Goal: Information Seeking & Learning: Learn about a topic

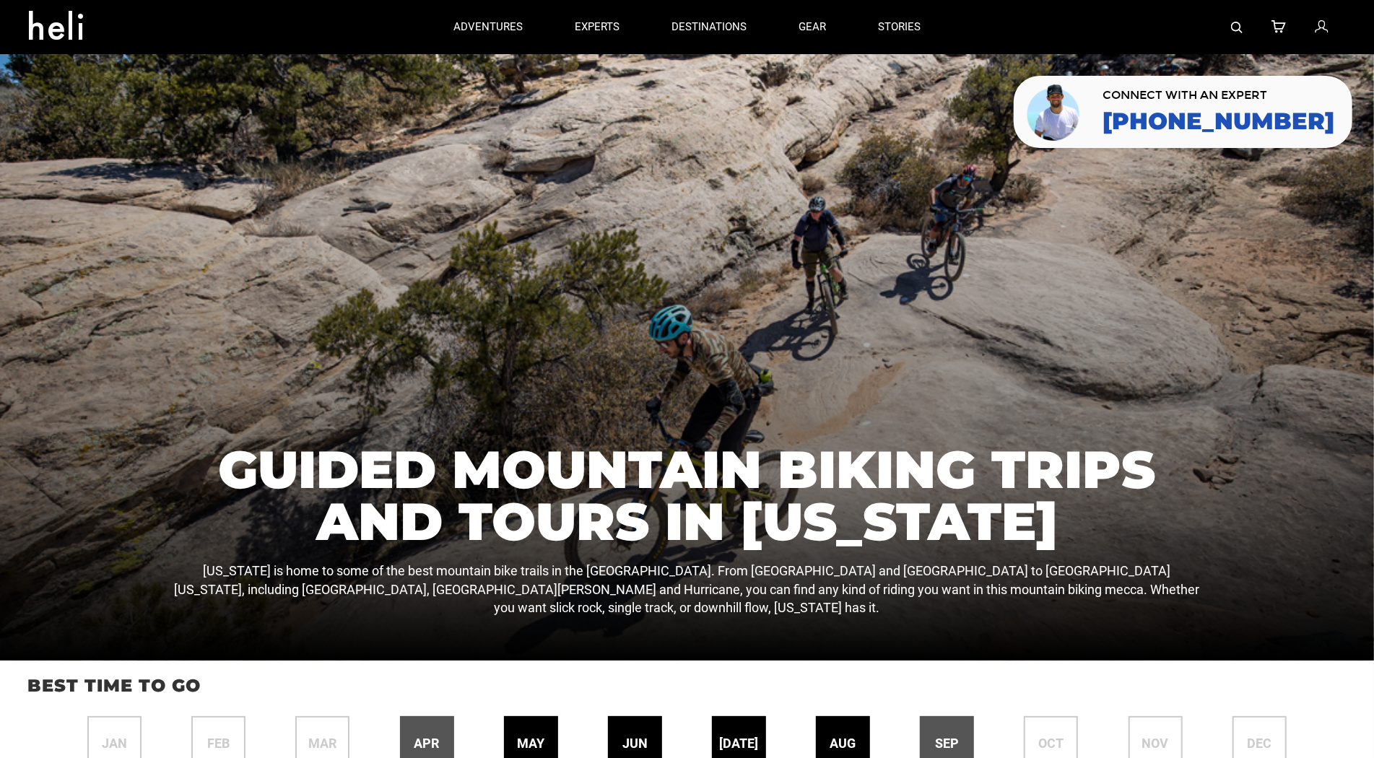
click at [97, 79] on div at bounding box center [687, 357] width 1374 height 607
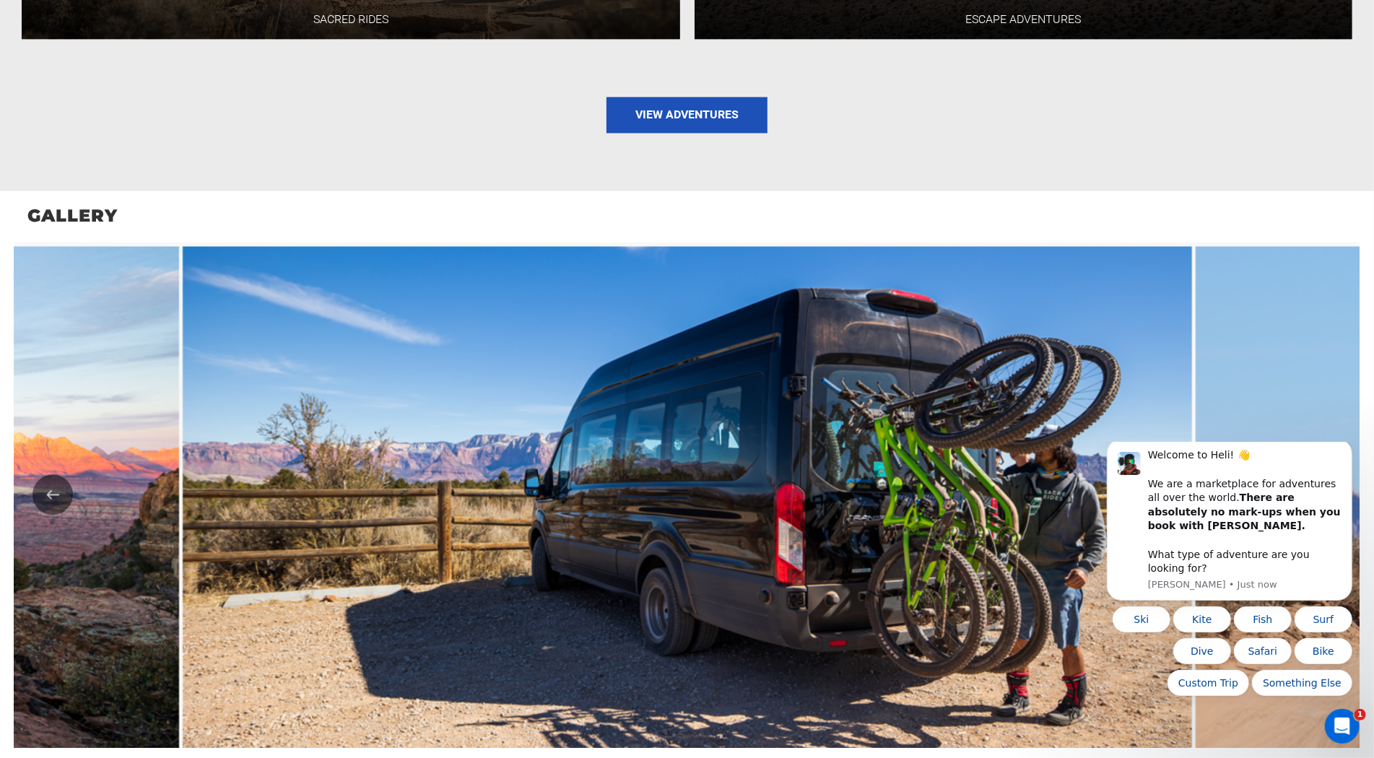
scroll to position [2255, 0]
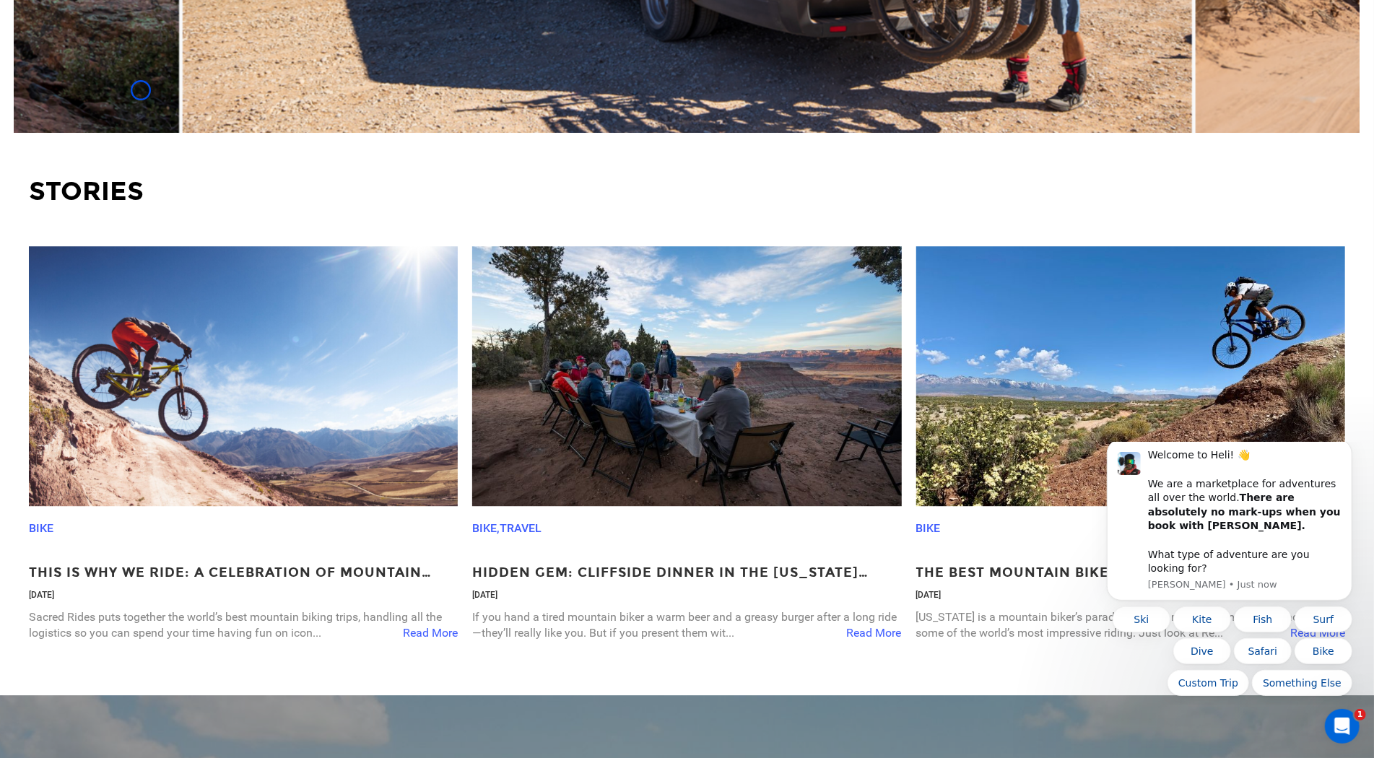
scroll to position [2837, 0]
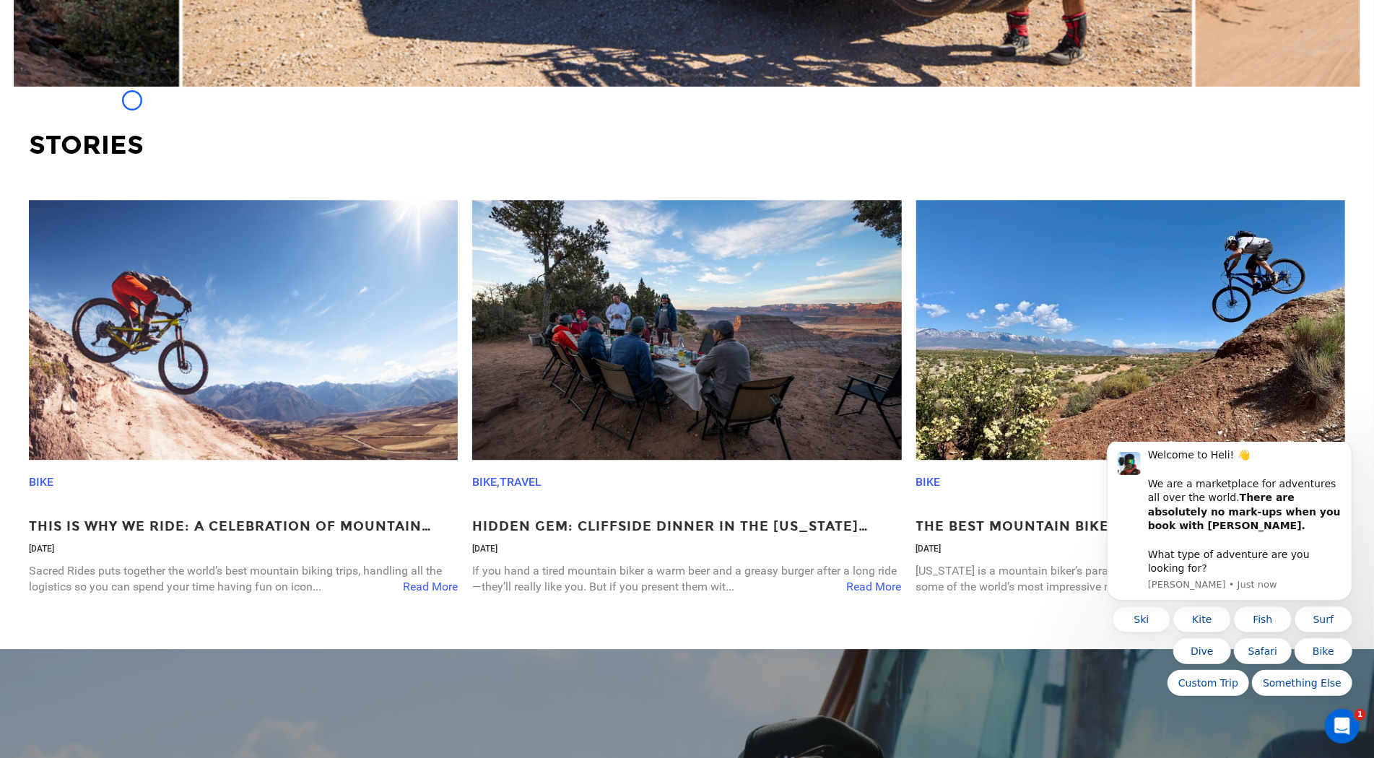
click at [132, 102] on div "Stories Bike This Is Why We Ride: A Celebration Of Mountain Biking [DATE] Sacre…" at bounding box center [687, 376] width 1346 height 548
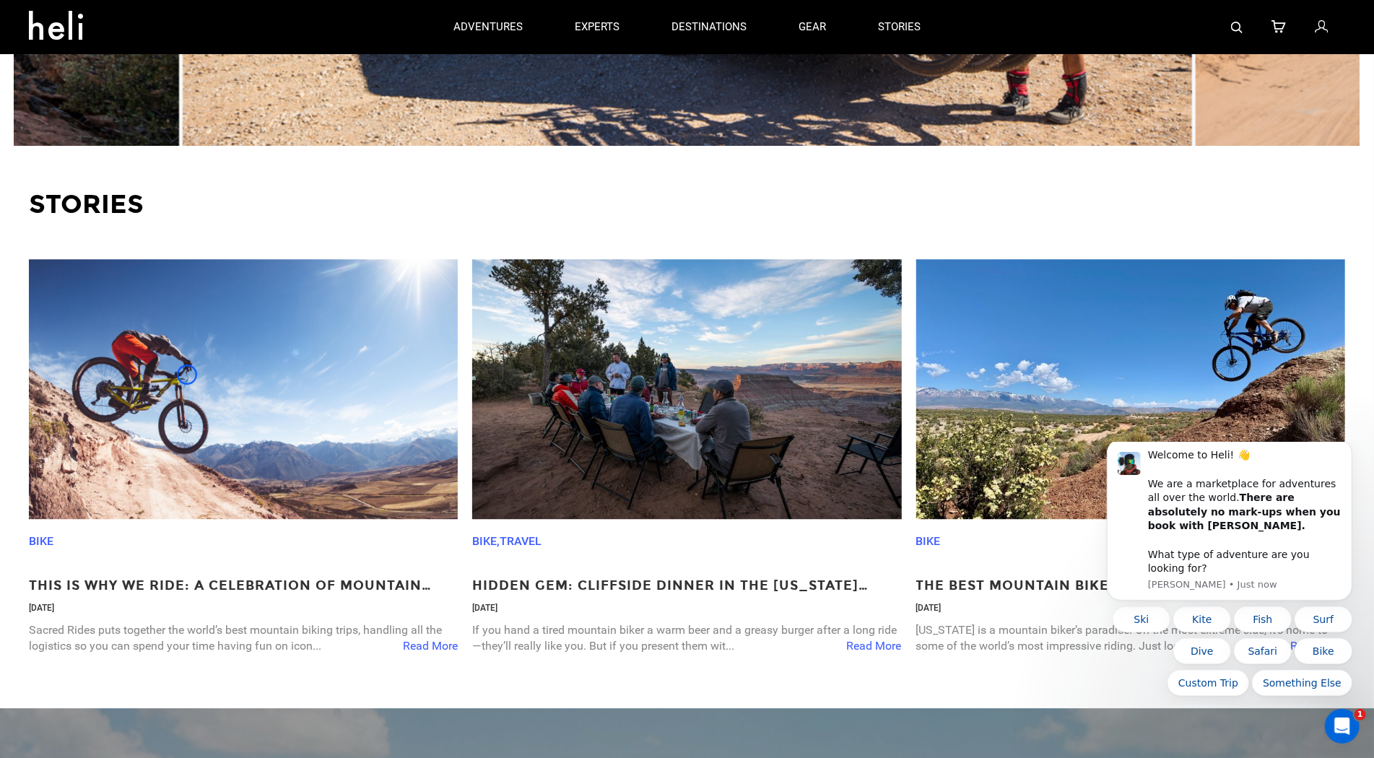
click at [187, 375] on img at bounding box center [243, 389] width 429 height 260
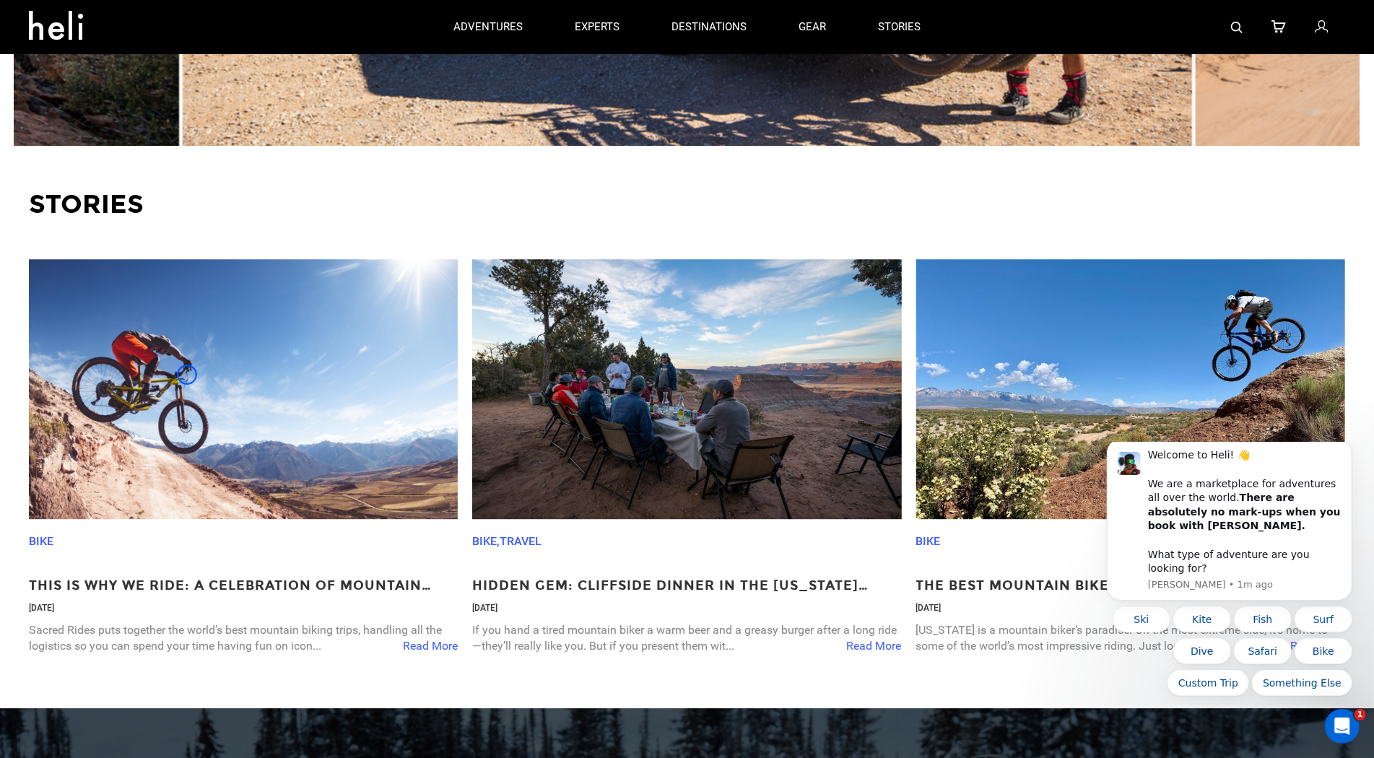
scroll to position [3540, 0]
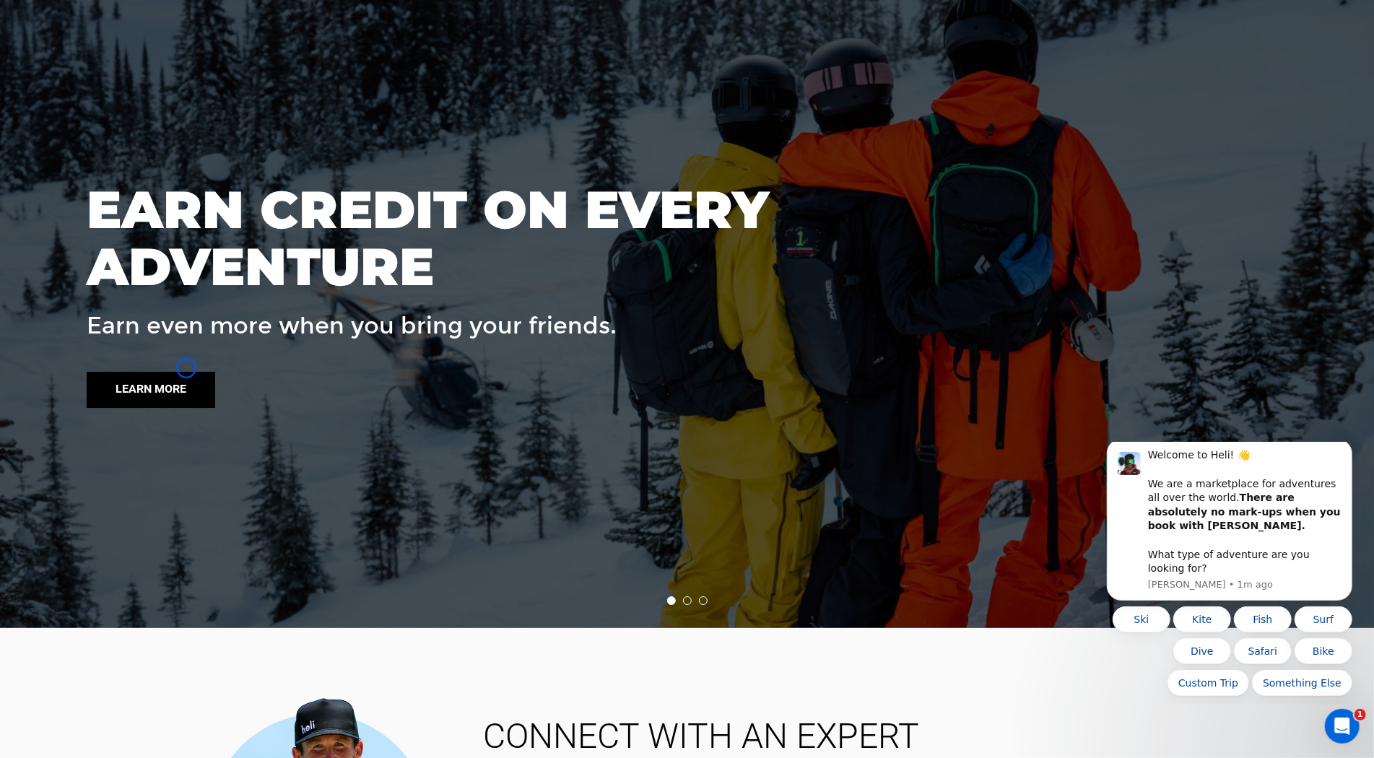
click at [186, 372] on link "Learn more" at bounding box center [151, 390] width 129 height 36
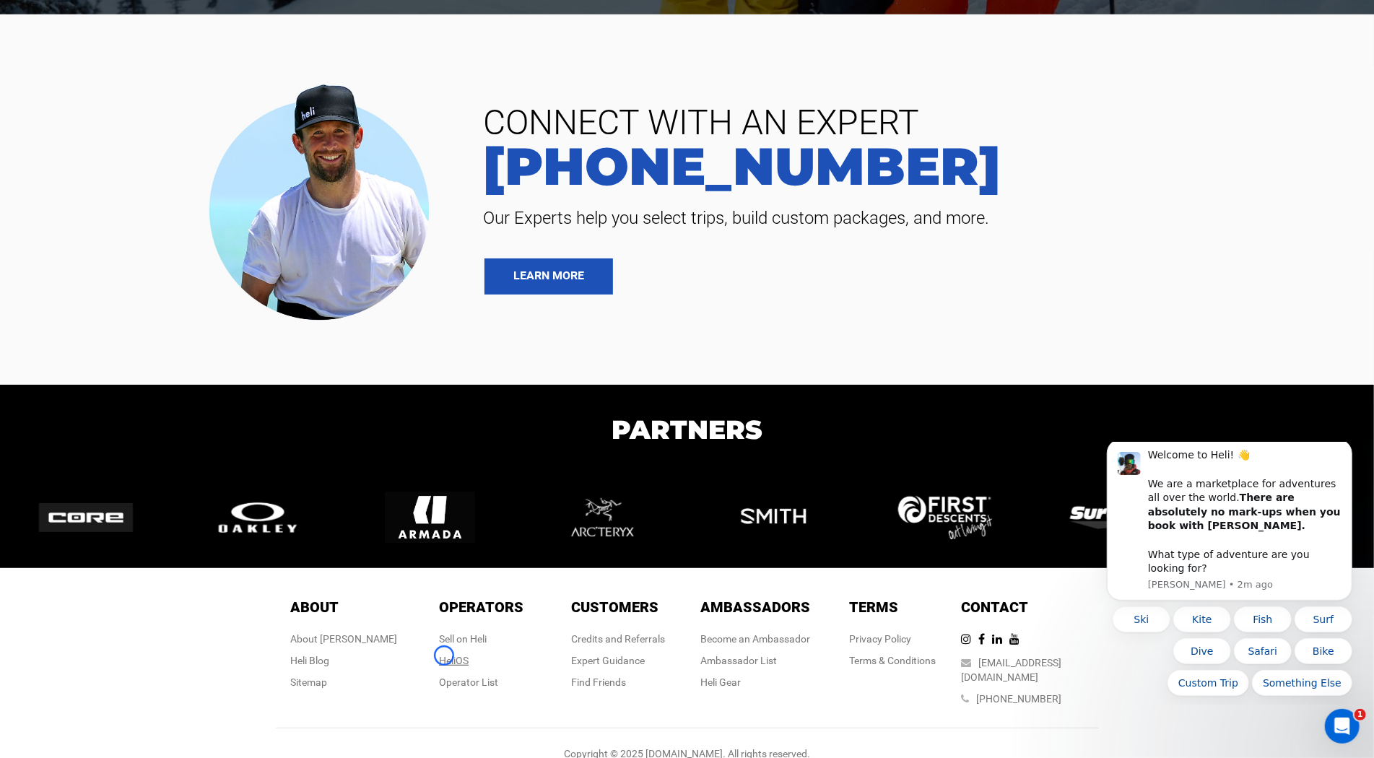
click at [444, 656] on link "HeliOS" at bounding box center [454, 661] width 30 height 12
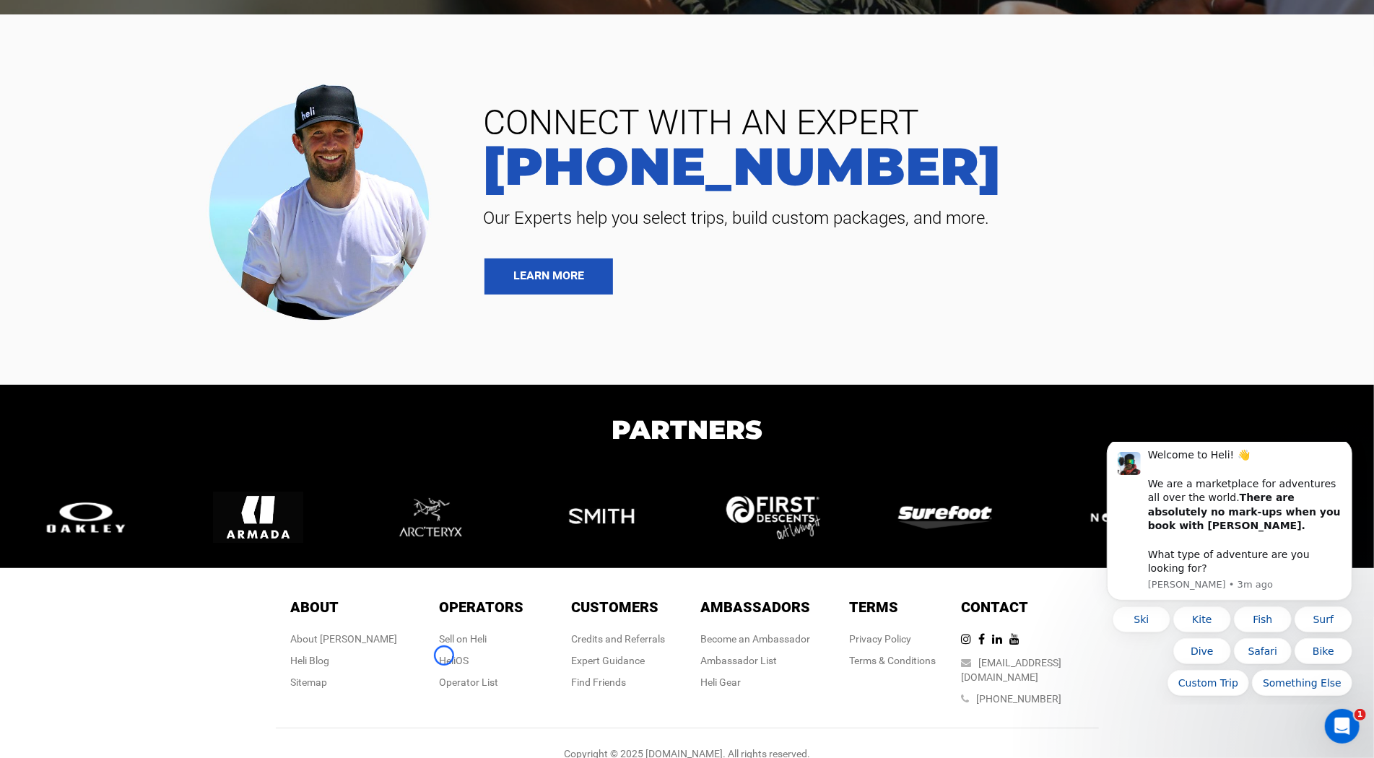
click at [134, 83] on div at bounding box center [236, 199] width 451 height 255
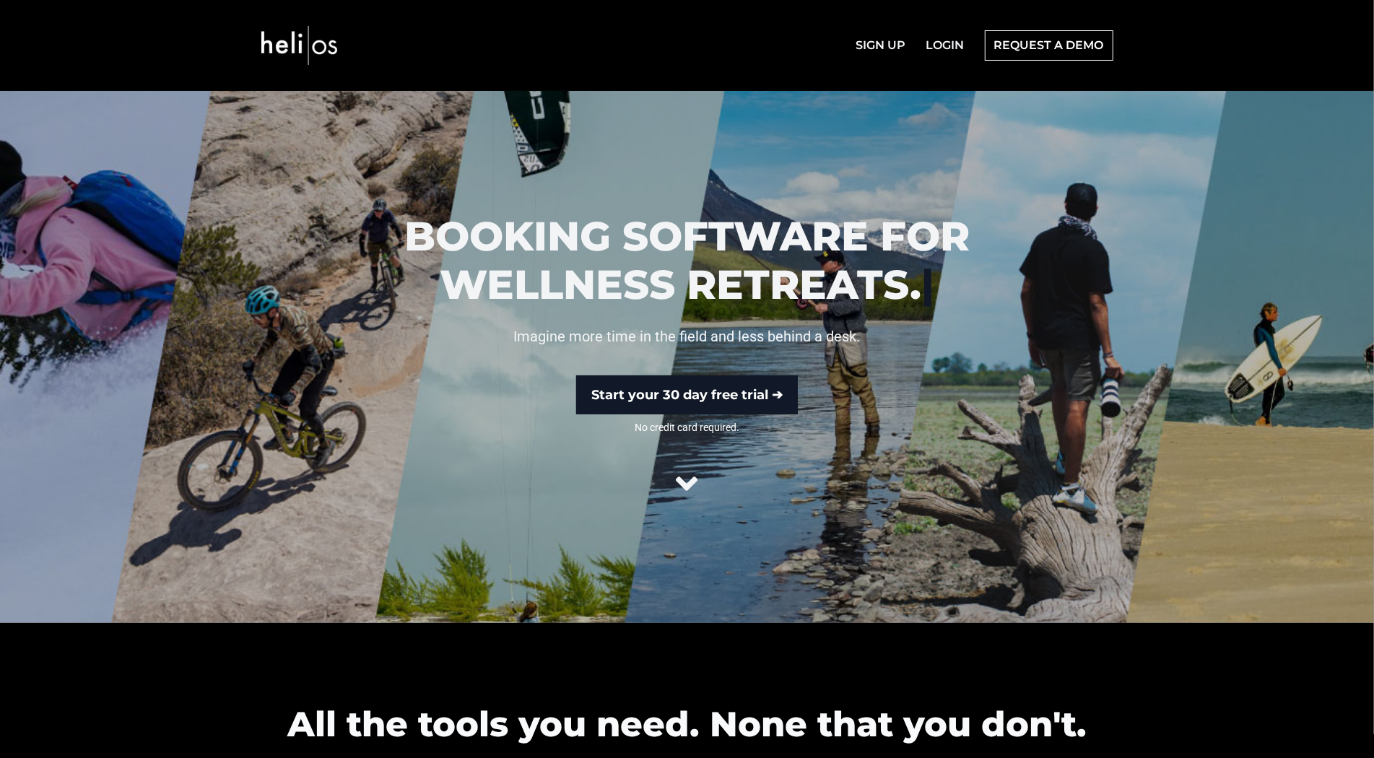
click at [96, 116] on div at bounding box center [687, 357] width 1374 height 532
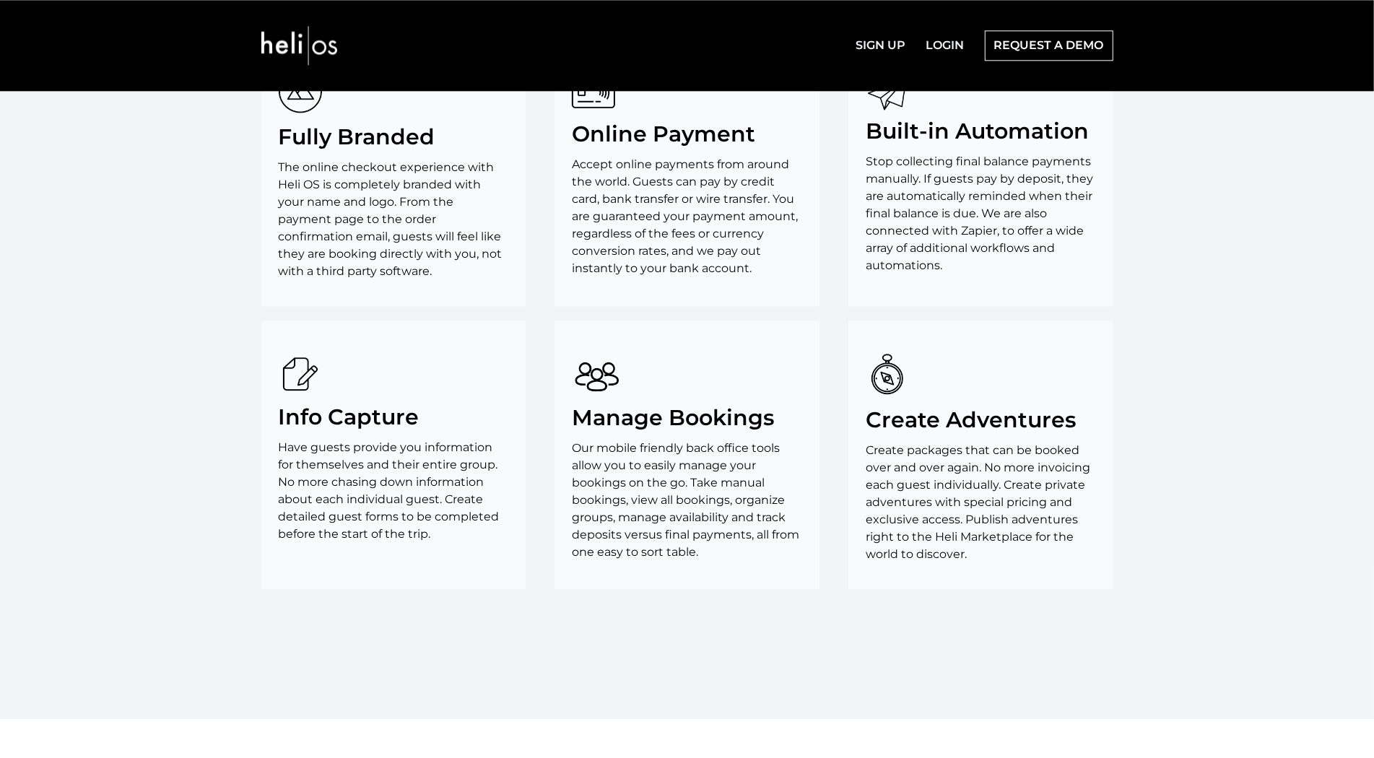
scroll to position [2819, 0]
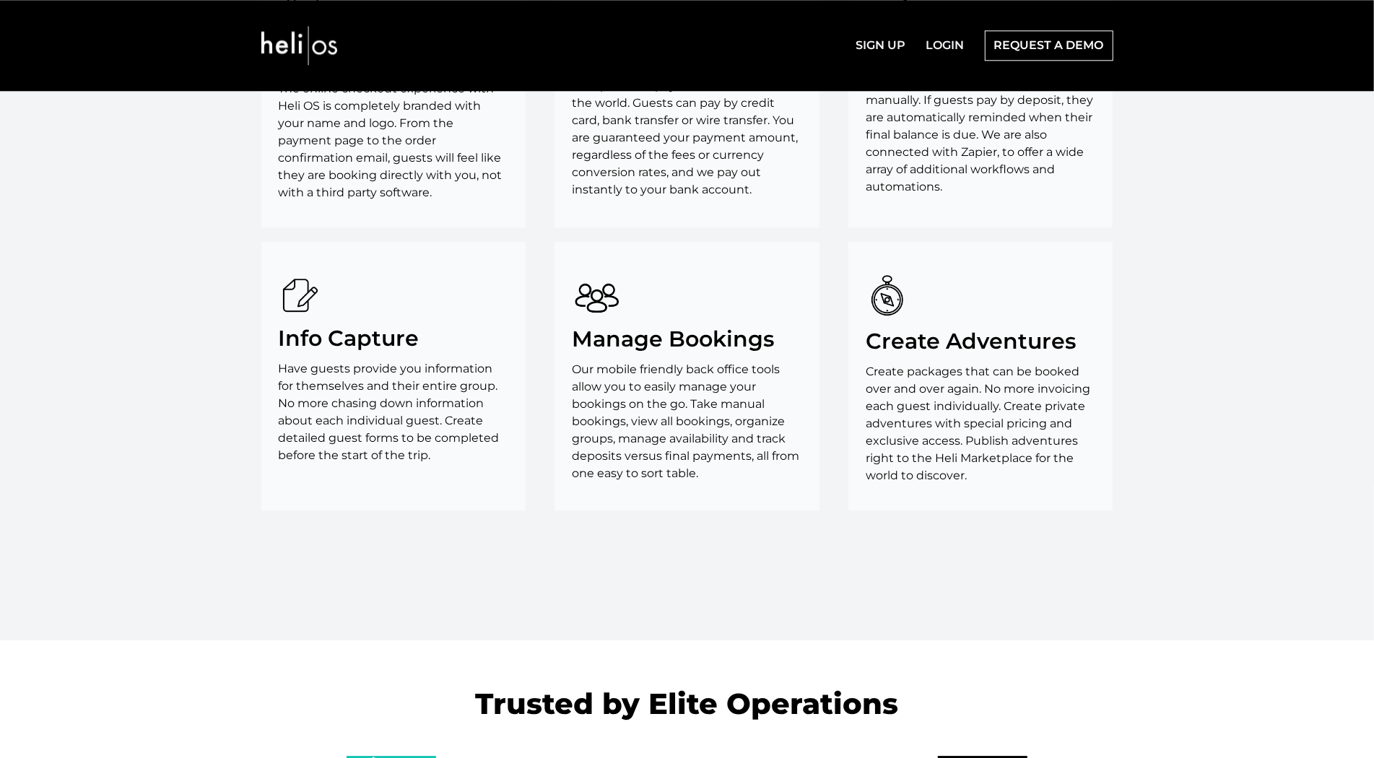
click at [96, 116] on section "Features Fully Branded The online checkout experience with Heli OS is completel…" at bounding box center [687, 216] width 1374 height 849
